Goal: Information Seeking & Learning: Learn about a topic

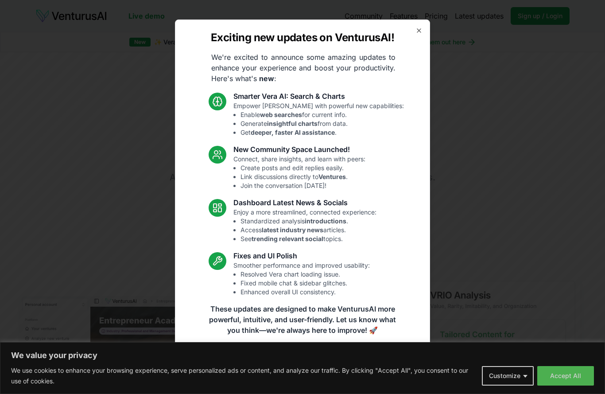
click at [420, 29] on icon "button" at bounding box center [419, 31] width 4 height 4
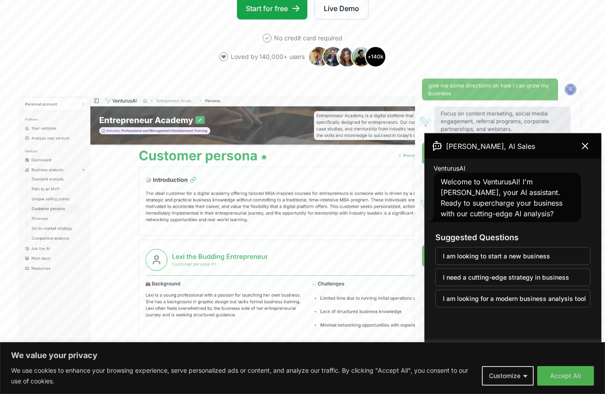
scroll to position [201, 0]
click at [583, 151] on icon at bounding box center [584, 146] width 11 height 11
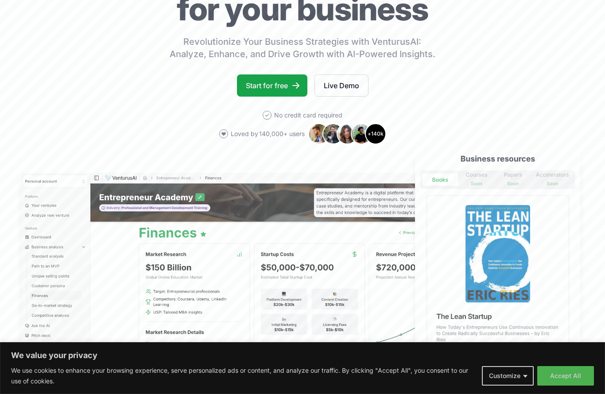
scroll to position [123, 0]
click at [328, 81] on link "Live Demo" at bounding box center [341, 86] width 54 height 22
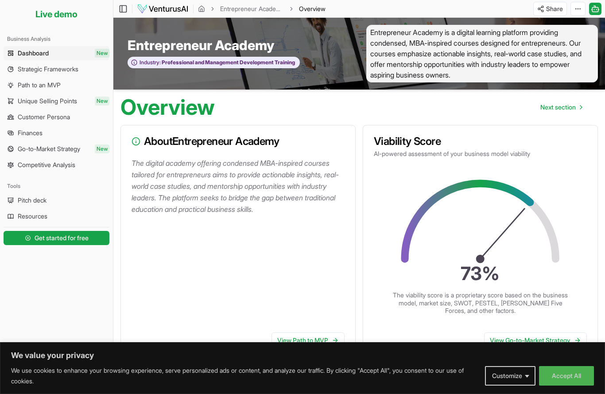
click at [40, 53] on span "Dashboard" at bounding box center [33, 53] width 31 height 9
click at [19, 199] on span "Pitch deck" at bounding box center [32, 200] width 29 height 9
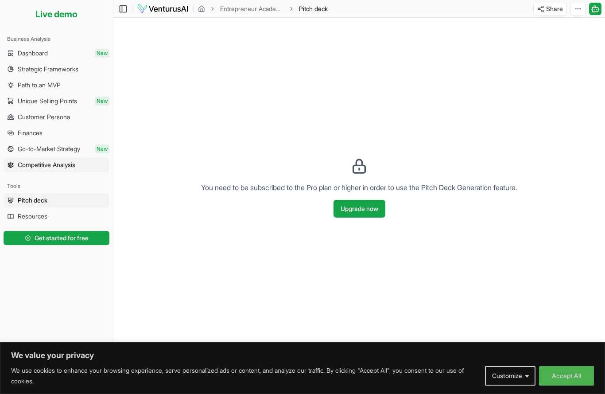
click at [35, 162] on span "Competitive Analysis" at bounding box center [47, 164] width 58 height 9
